Goal: Task Accomplishment & Management: Complete application form

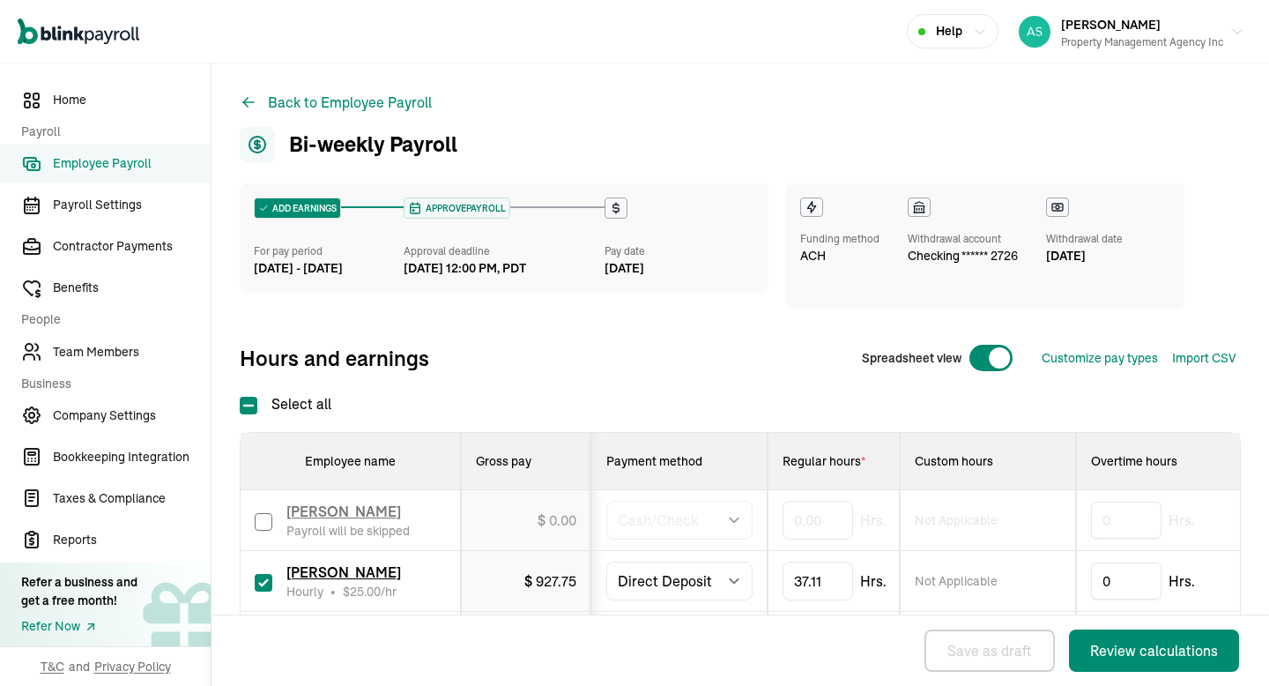
select select "manual"
select select "direct_deposit"
select select "manual"
click at [260, 576] on input "checkbox" at bounding box center [264, 583] width 18 height 18
checkbox input "false"
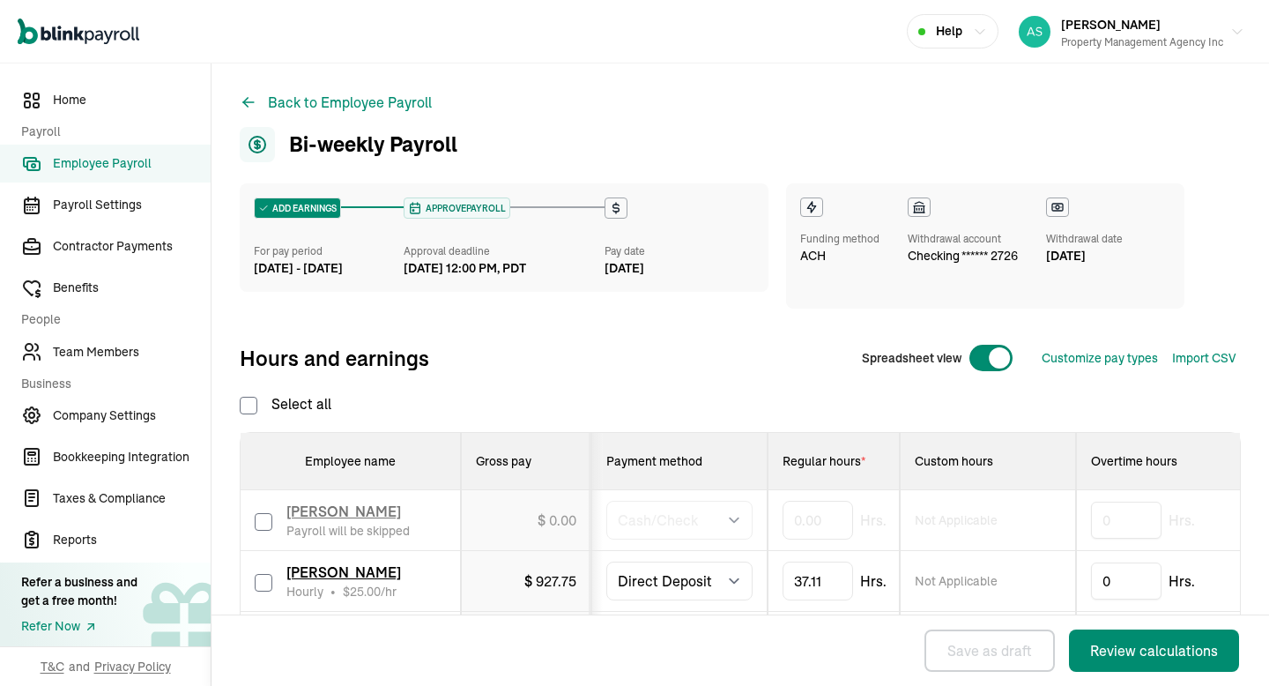
type input "0.00"
click at [265, 524] on input "checkbox" at bounding box center [264, 522] width 18 height 18
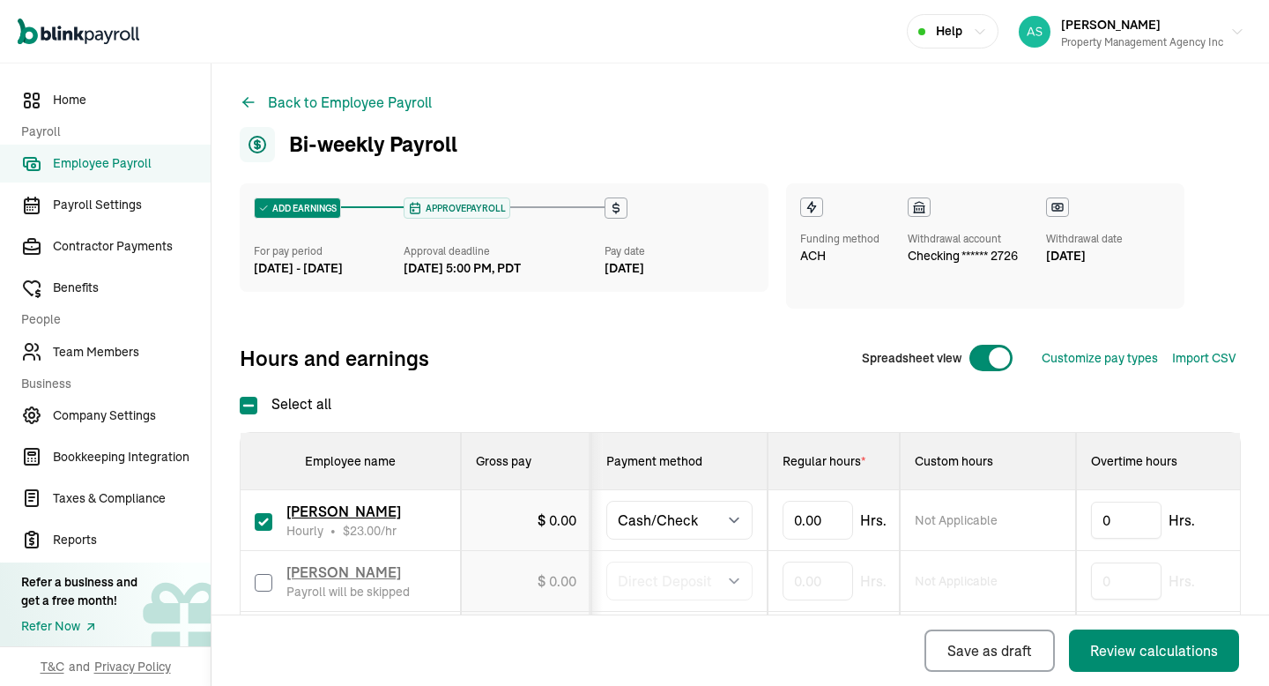
click at [261, 524] on input "checkbox" at bounding box center [264, 522] width 18 height 18
checkbox input "true"
type input "85.58"
click at [1131, 661] on button "Review calculations" at bounding box center [1154, 650] width 170 height 42
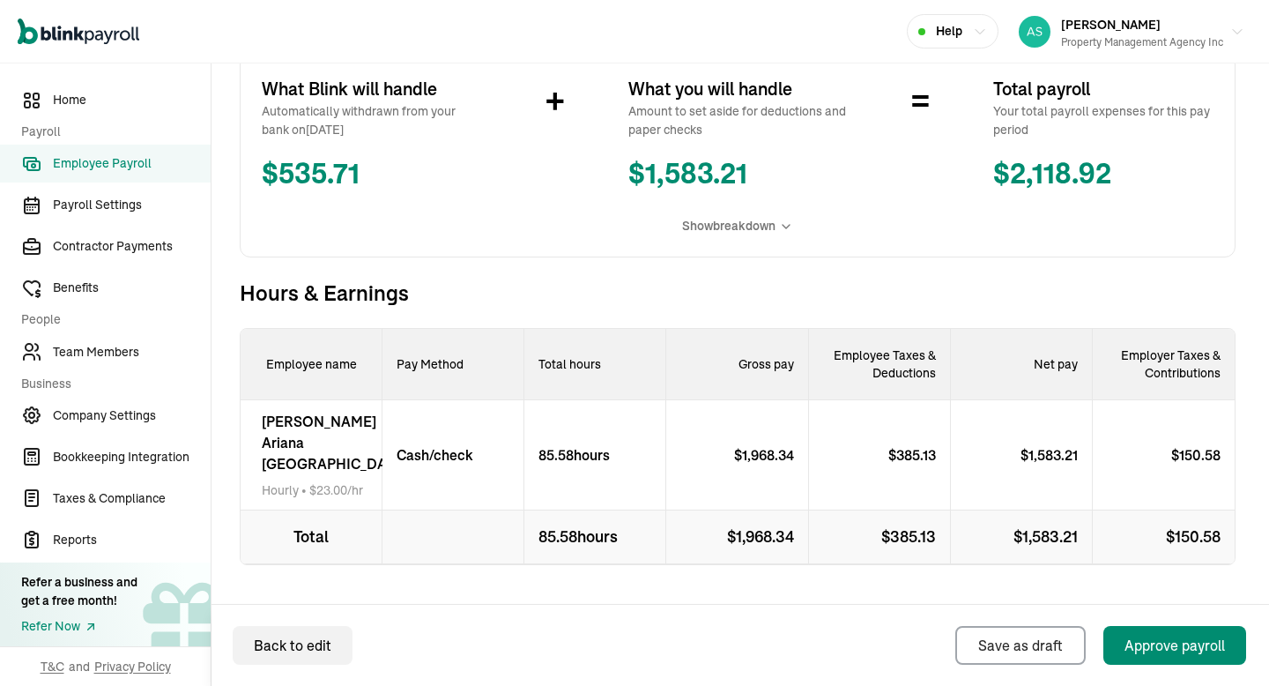
scroll to position [346, 0]
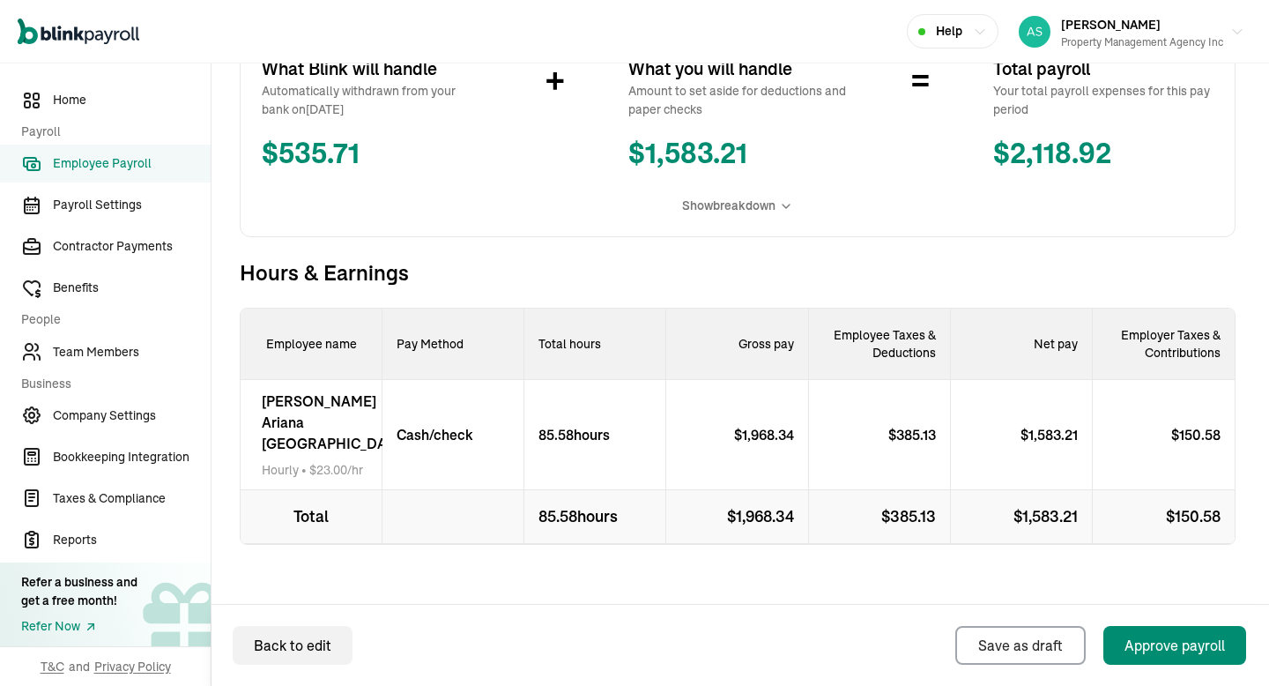
click at [271, 418] on div "[PERSON_NAME] [PERSON_NAME] Hourly • $ 23.00 /hr" at bounding box center [312, 435] width 142 height 110
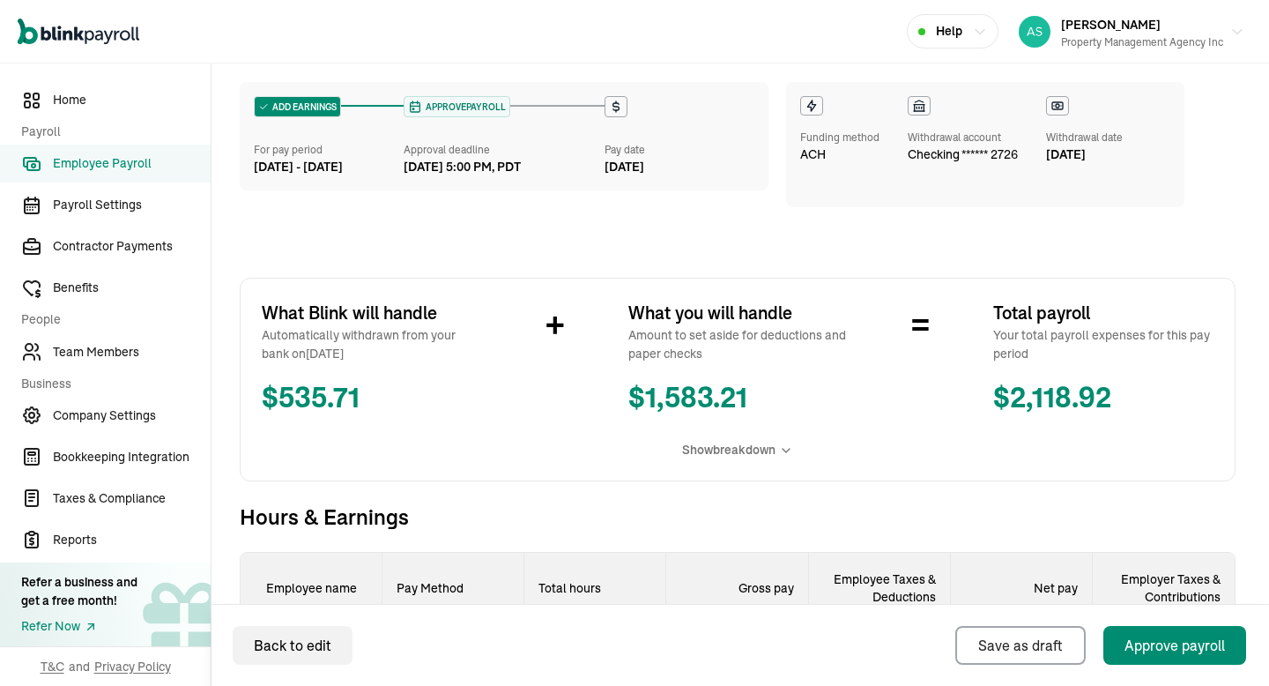
scroll to position [0, 0]
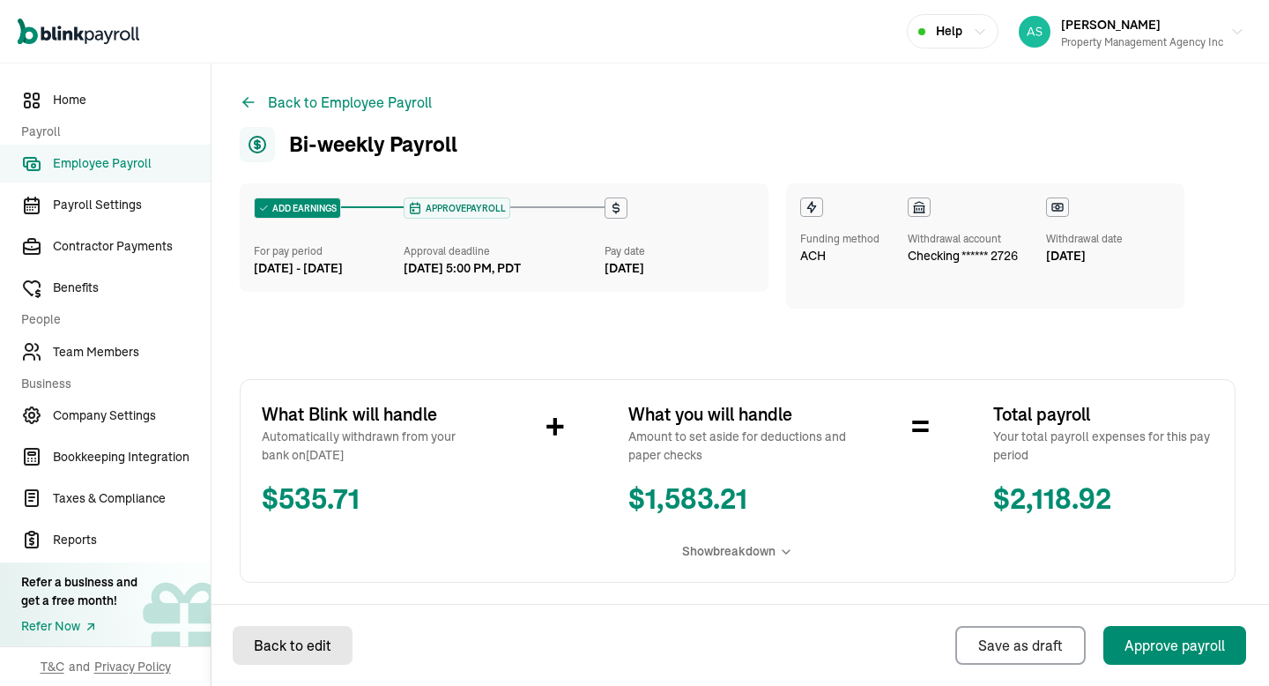
select select "manual"
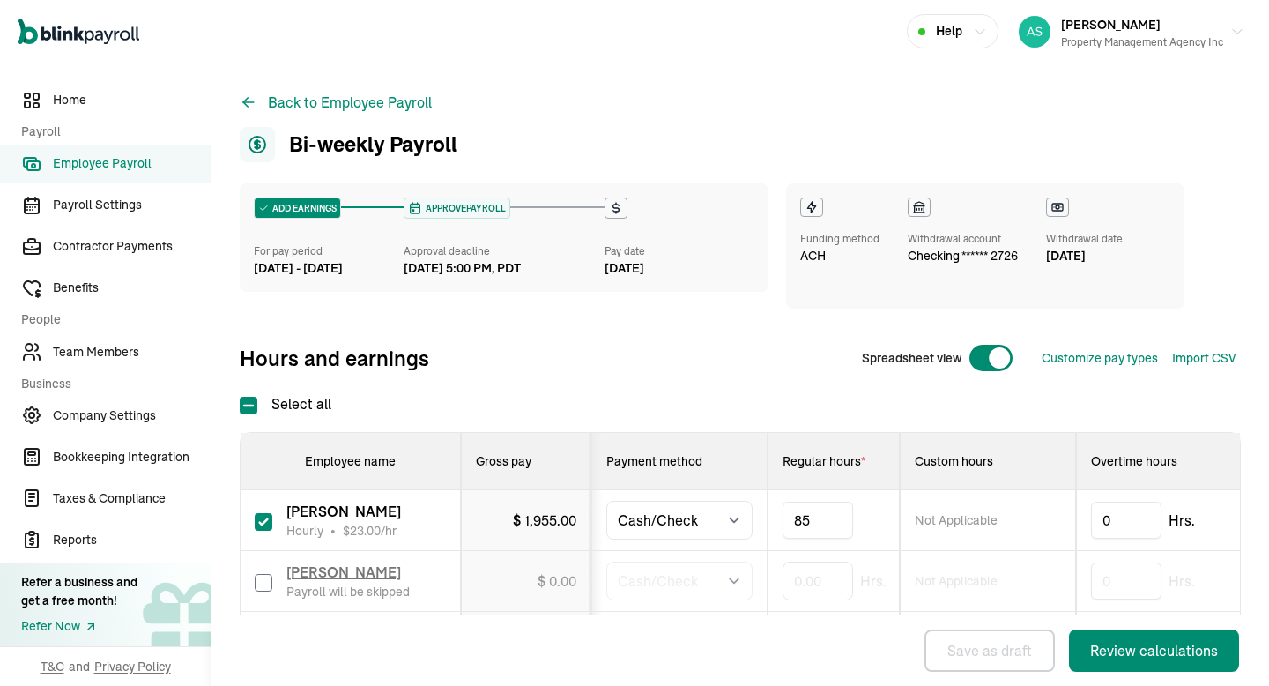
type input "8"
type input "73.50"
click at [1150, 651] on div "Review calculations" at bounding box center [1154, 650] width 128 height 21
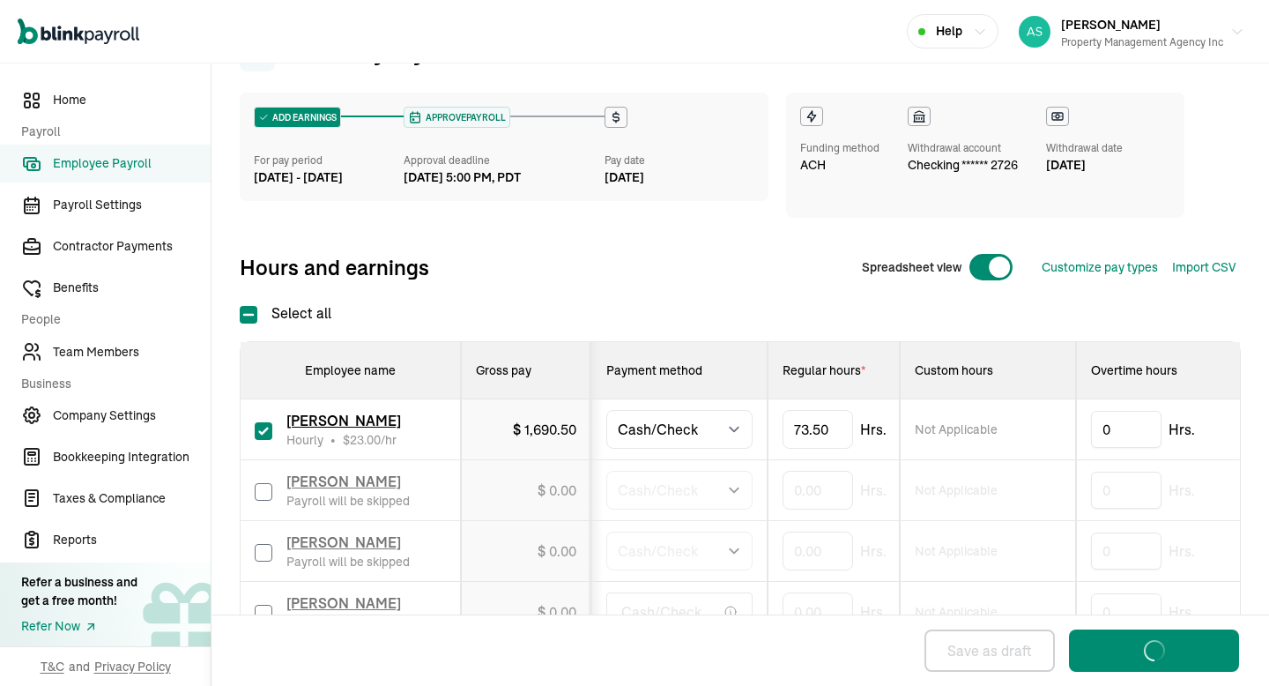
scroll to position [198, 0]
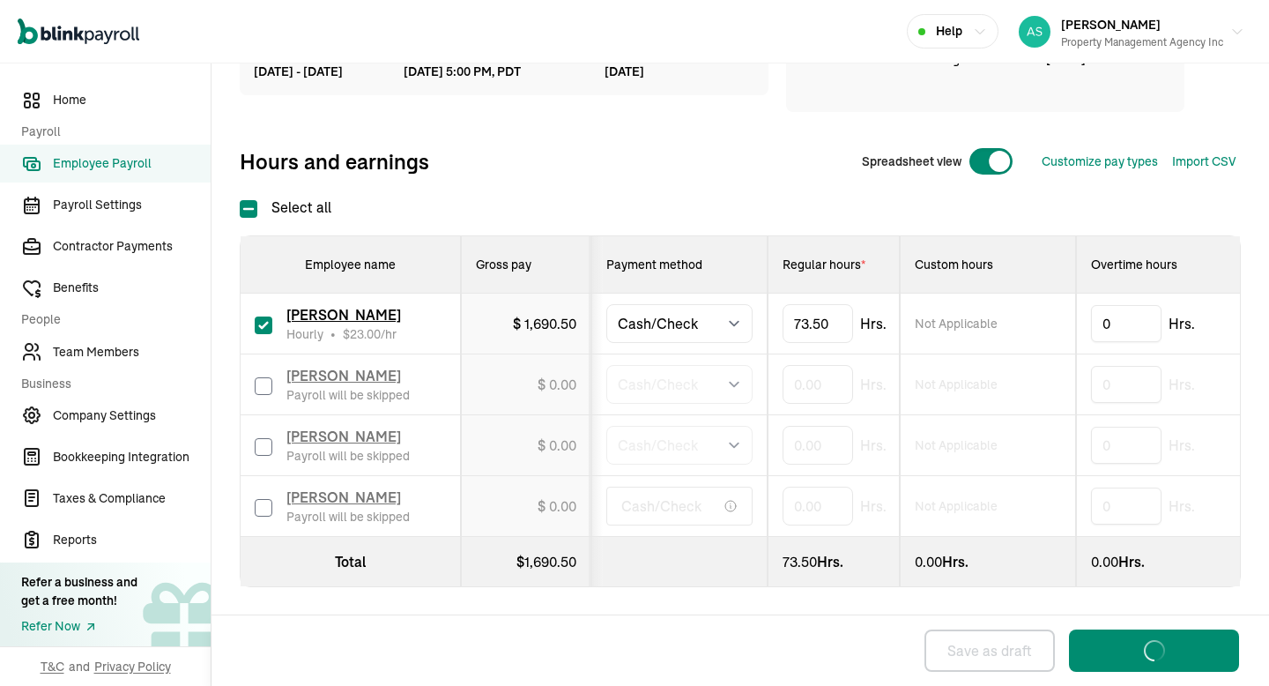
select select "manual"
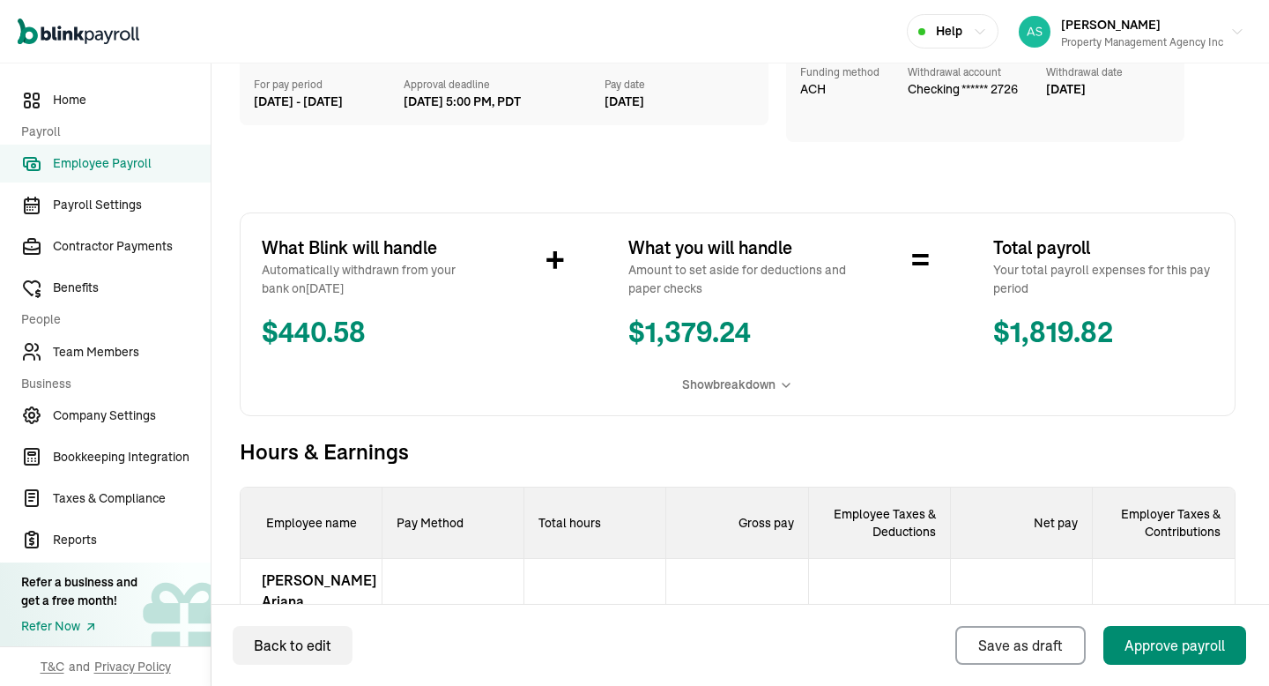
scroll to position [346, 0]
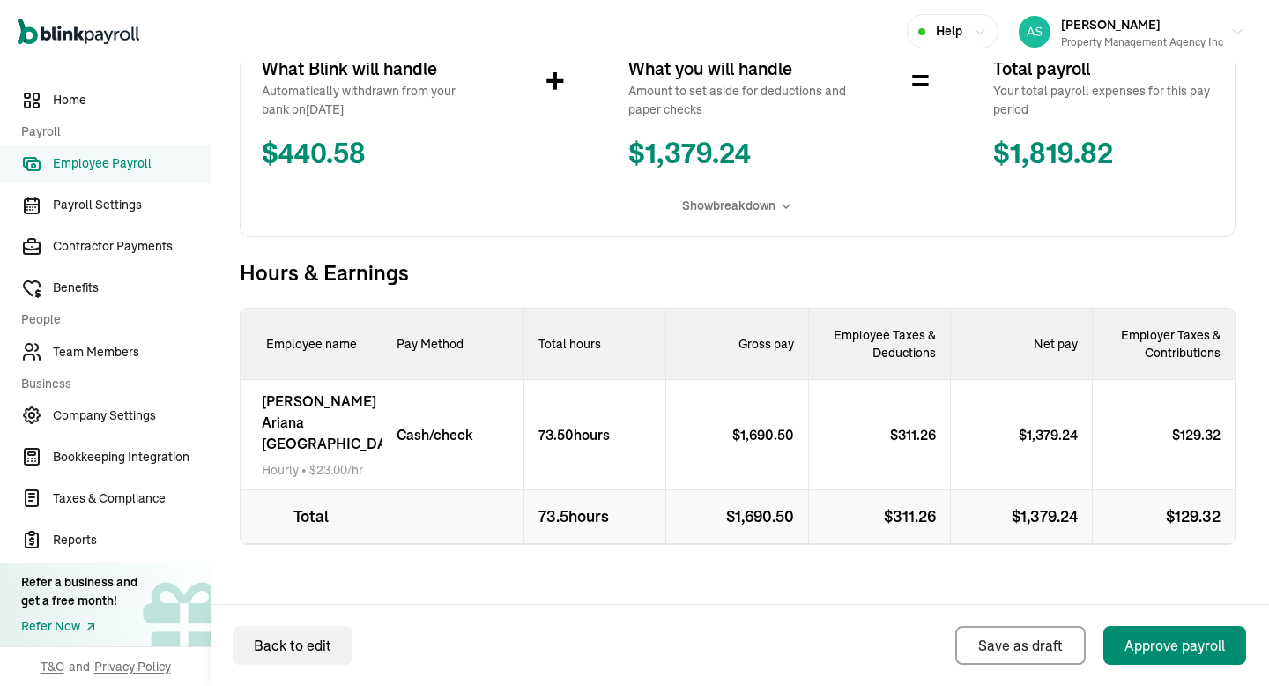
click at [258, 406] on div "[PERSON_NAME] [PERSON_NAME] Hourly • $ 23.00 /hr" at bounding box center [312, 435] width 142 height 110
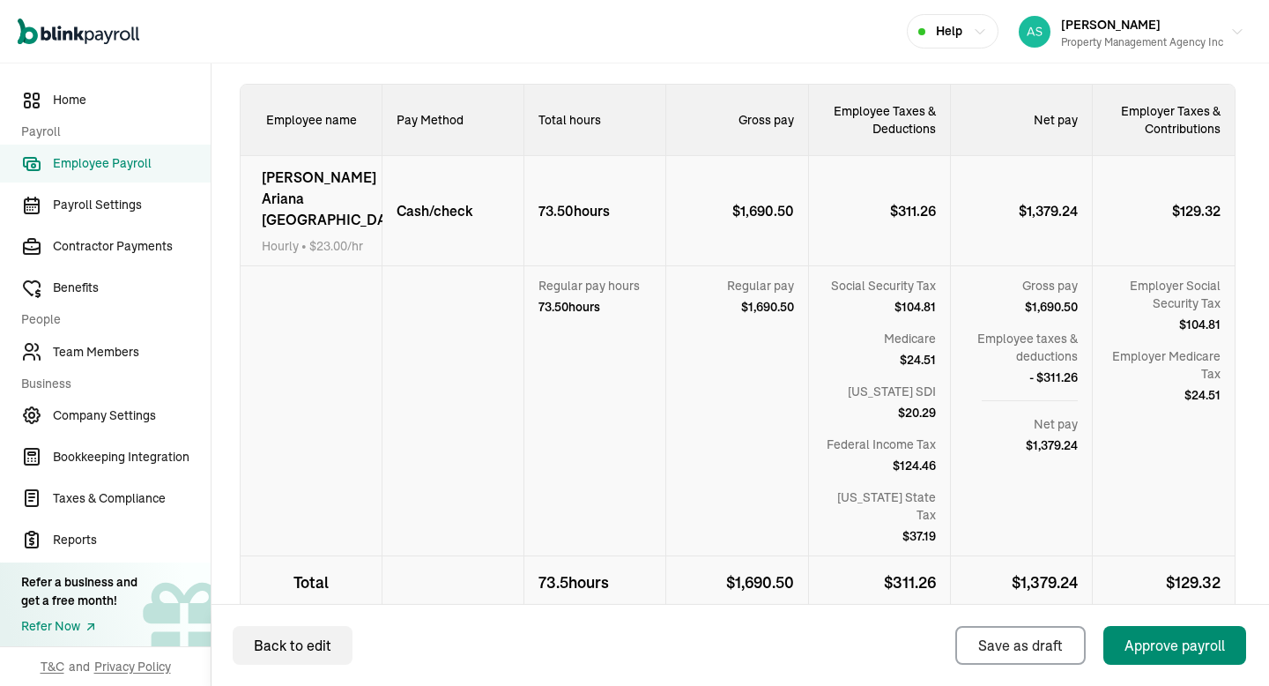
scroll to position [546, 0]
